Goal: Communication & Community: Answer question/provide support

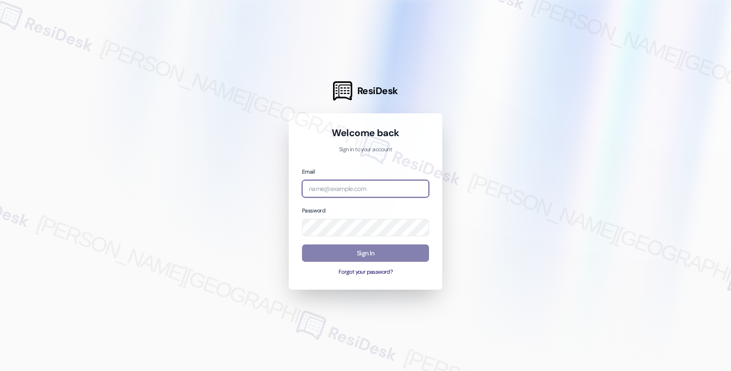
click at [337, 191] on input "email" at bounding box center [365, 189] width 127 height 18
type input "[EMAIL_ADDRESS][PERSON_NAME][DOMAIN_NAME]"
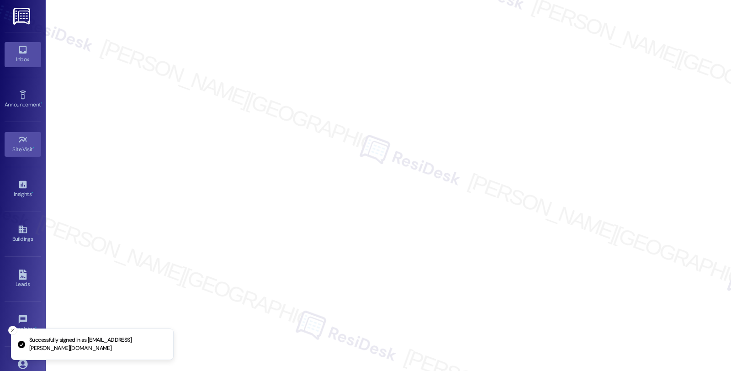
click at [24, 53] on icon at bounding box center [23, 50] width 8 height 8
